Goal: Check status: Check status

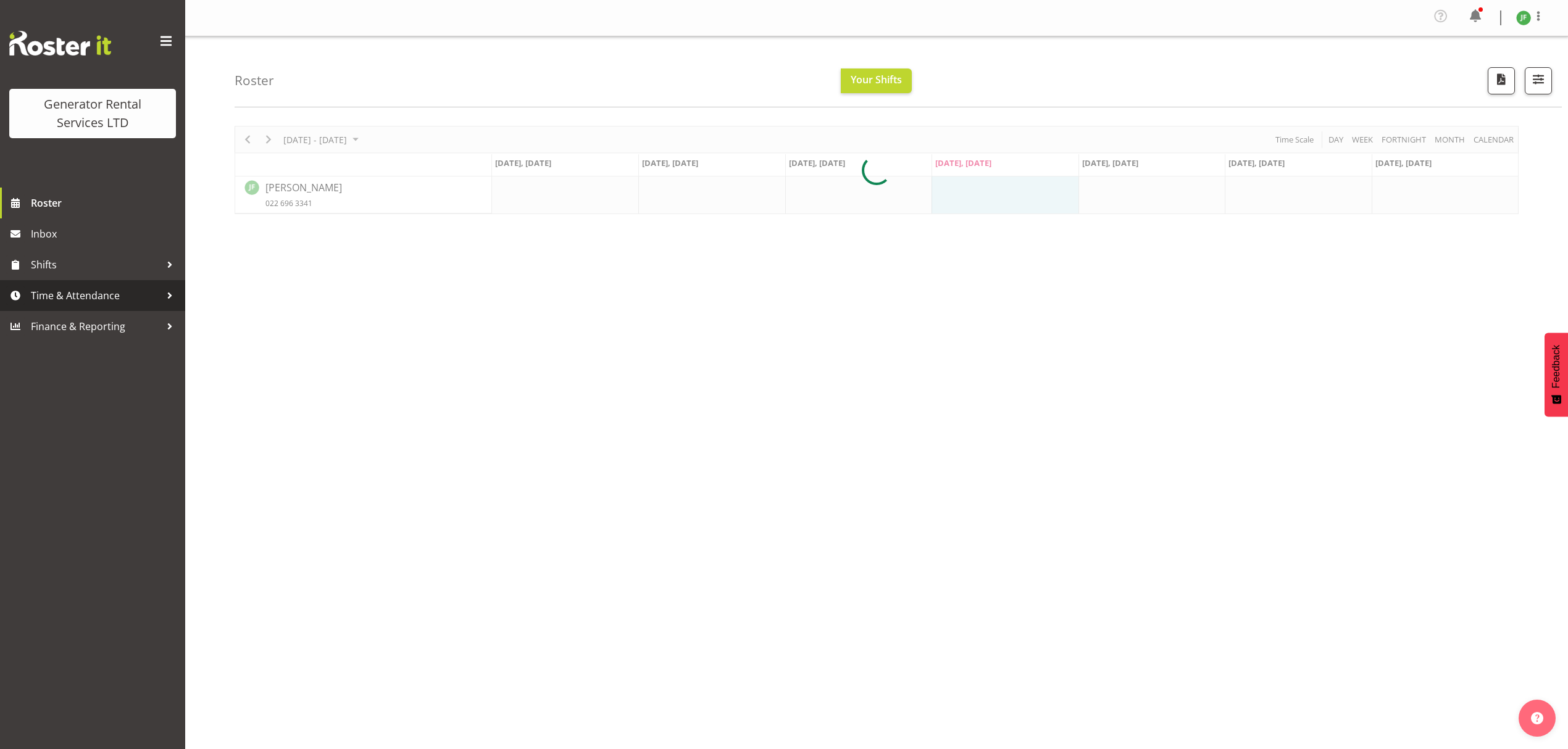
click at [83, 292] on span "Time & Attendance" at bounding box center [95, 296] width 129 height 18
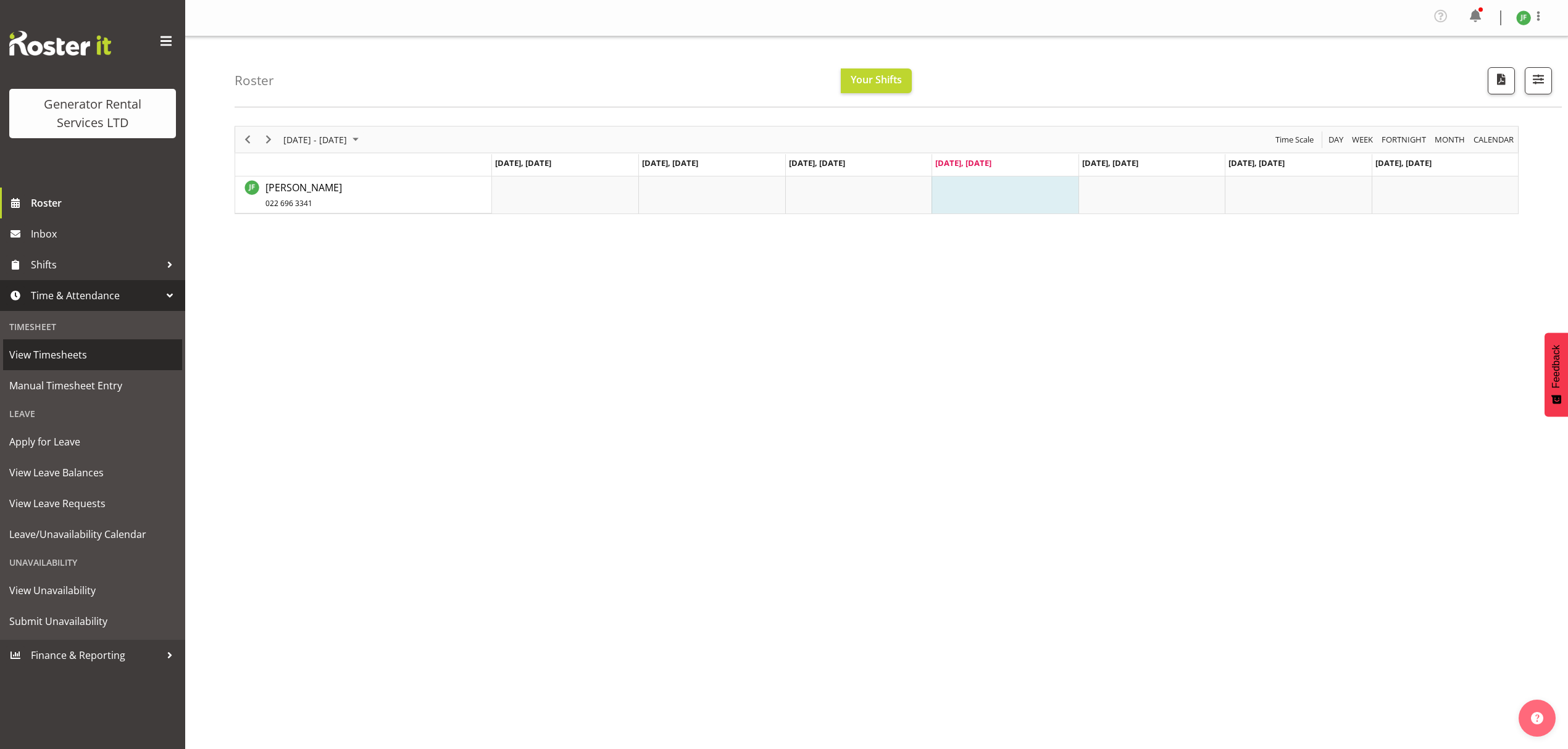
click at [92, 351] on span "View Timesheets" at bounding box center [92, 355] width 166 height 18
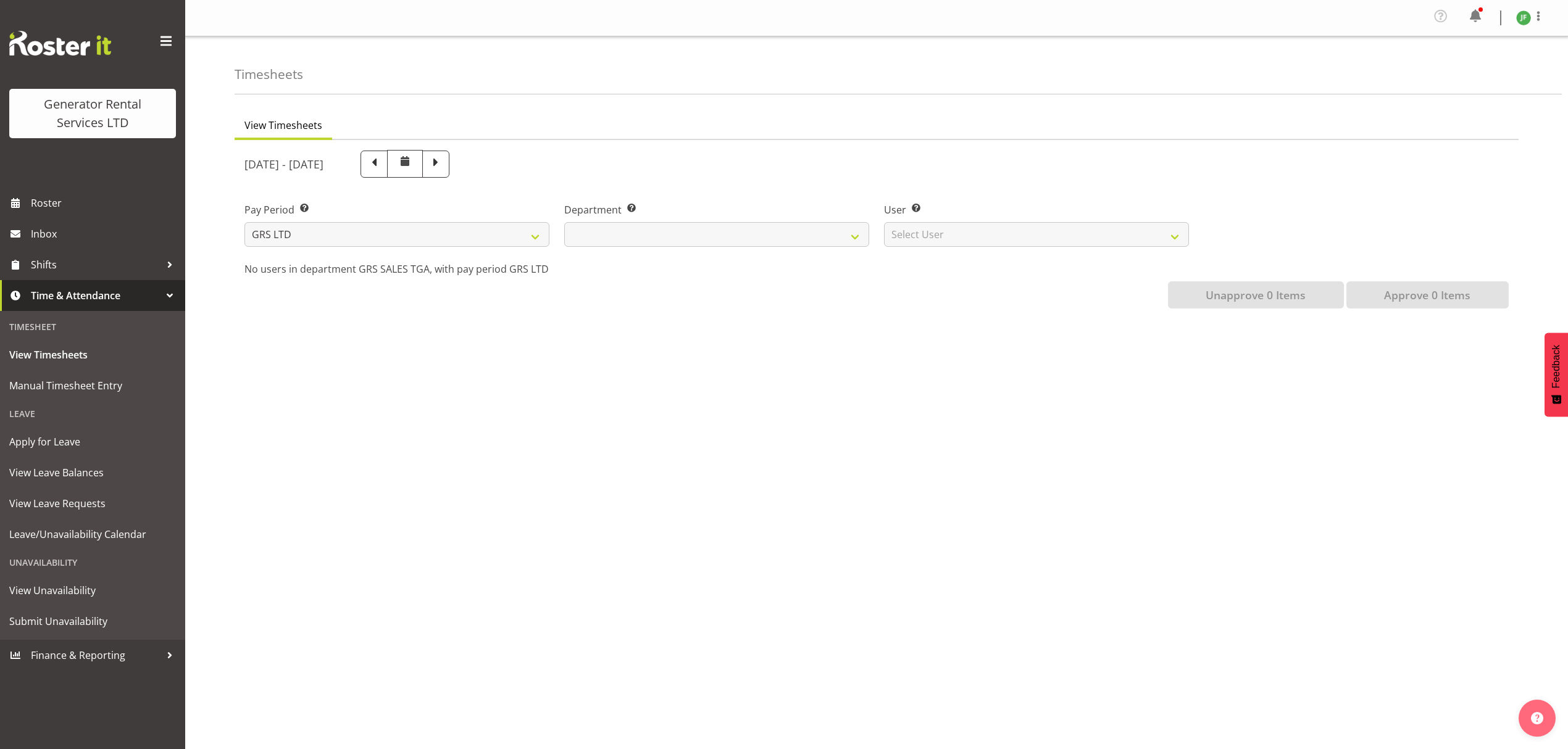
select select
